Goal: Find specific page/section: Find specific page/section

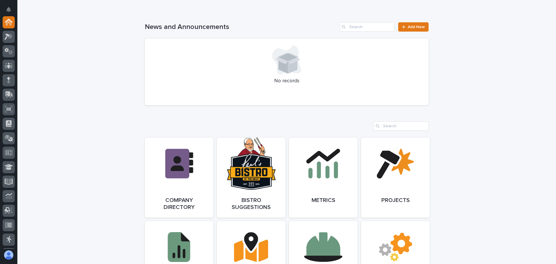
scroll to position [377, 0]
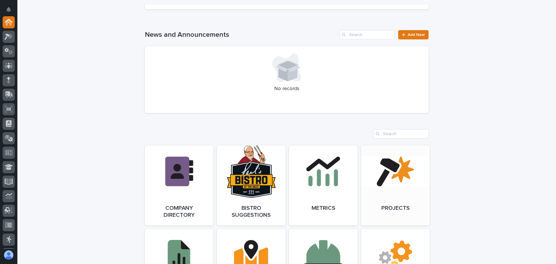
click at [378, 175] on link "Open Link" at bounding box center [395, 185] width 69 height 80
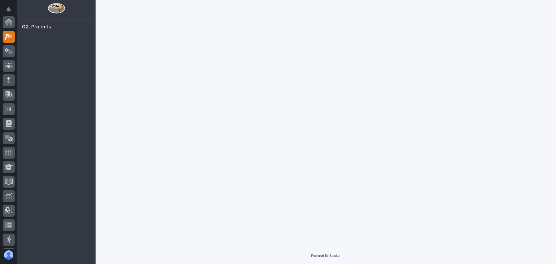
scroll to position [14, 0]
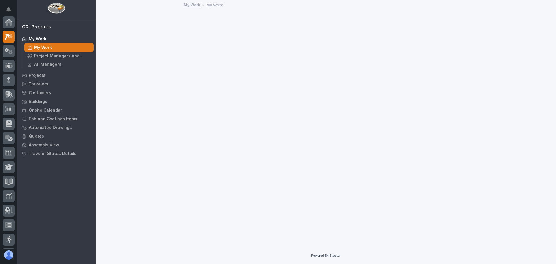
scroll to position [14, 0]
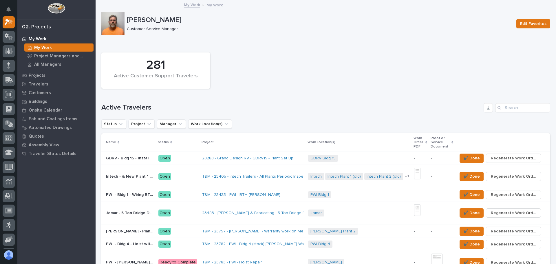
click at [499, 108] on div "Search" at bounding box center [499, 107] width 9 height 9
drag, startPoint x: 502, startPoint y: 107, endPoint x: 504, endPoint y: 106, distance: 3.1
click at [502, 107] on input "Search" at bounding box center [522, 107] width 55 height 9
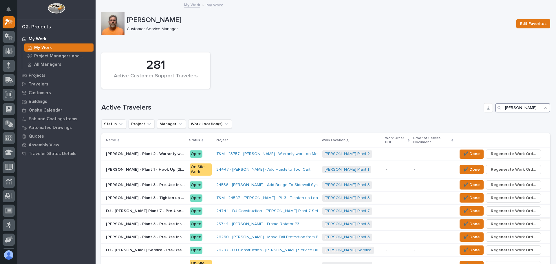
type input "[PERSON_NAME]"
click at [181, 211] on p "DJ - [PERSON_NAME] Plant 7 - Pre-Use Inspections" at bounding box center [146, 210] width 80 height 6
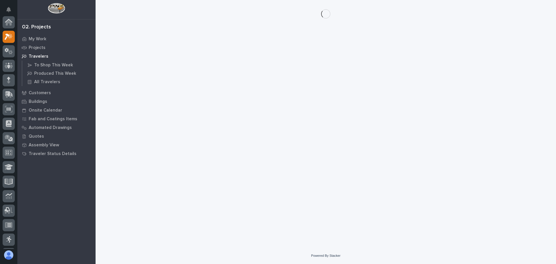
scroll to position [14, 0]
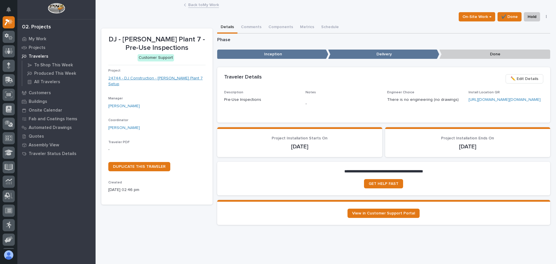
click at [153, 79] on link "24744 - DJ Construction - [PERSON_NAME] Plant 7 Setup" at bounding box center [156, 81] width 97 height 12
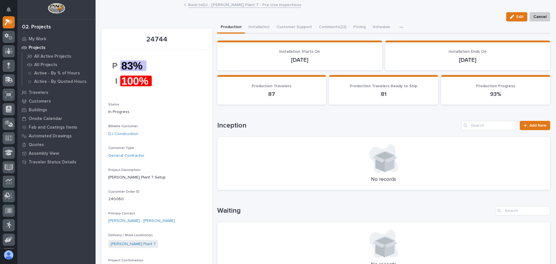
scroll to position [87, 0]
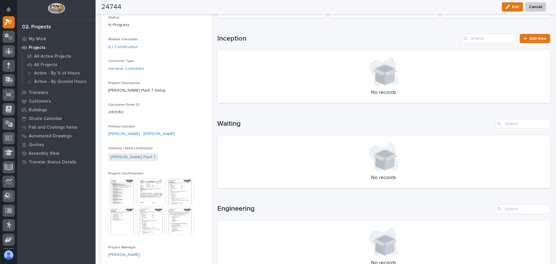
click at [127, 189] on img at bounding box center [122, 192] width 28 height 28
